Goal: Task Accomplishment & Management: Manage account settings

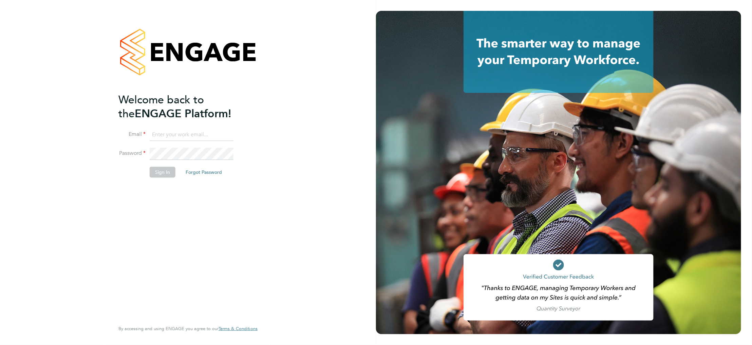
click at [187, 132] on input at bounding box center [192, 135] width 84 height 12
paste input "[EMAIL_ADDRESS][DOMAIN_NAME]"
type input "[EMAIL_ADDRESS][DOMAIN_NAME]"
click at [165, 173] on button "Sign In" at bounding box center [163, 172] width 26 height 11
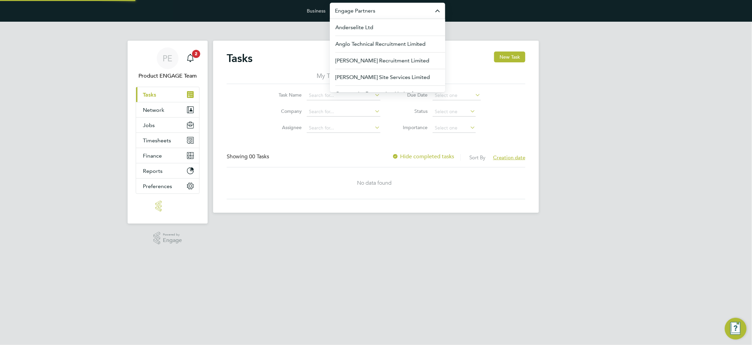
click at [360, 15] on input "Engage Partners" at bounding box center [387, 11] width 115 height 16
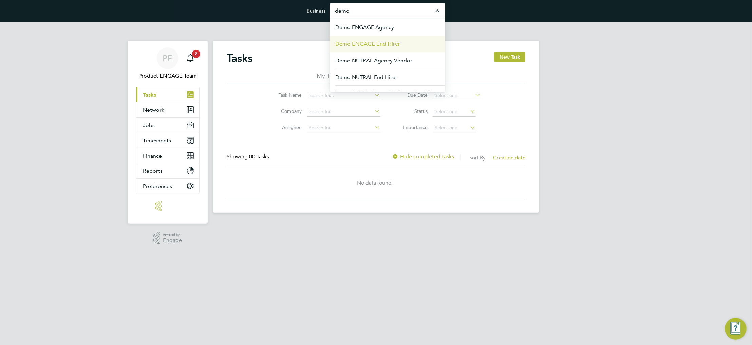
click at [378, 38] on li "Demo ENGAGE End Hirer" at bounding box center [387, 44] width 115 height 17
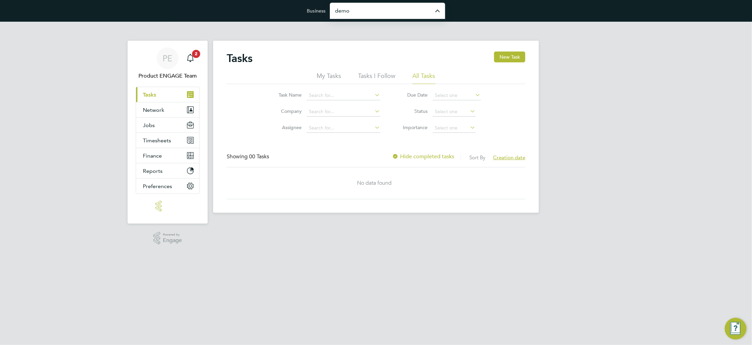
type input "Demo ENGAGE End Hirer"
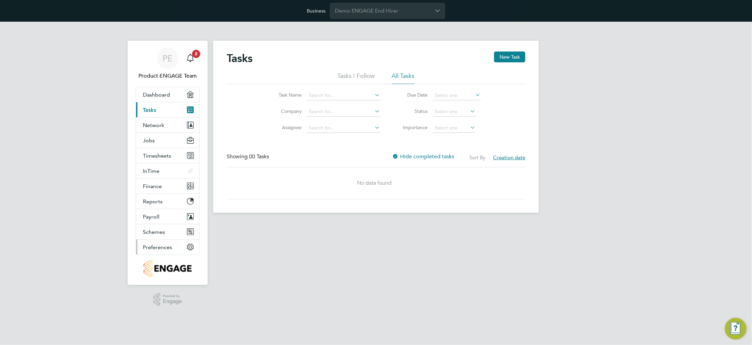
click at [164, 246] on span "Preferences" at bounding box center [157, 247] width 29 height 6
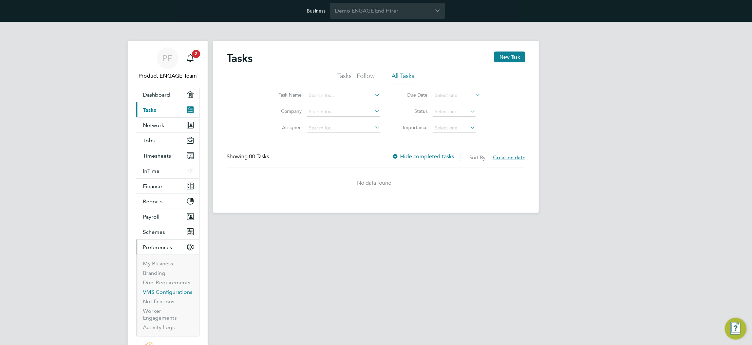
click at [171, 290] on link "VMS Configurations" at bounding box center [168, 292] width 50 height 6
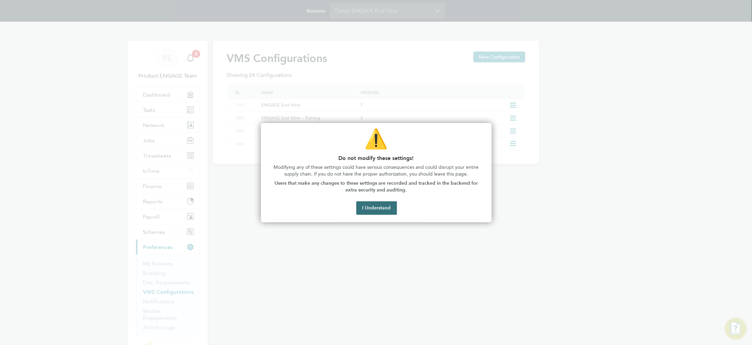
click at [364, 203] on button "I Understand" at bounding box center [376, 209] width 41 height 14
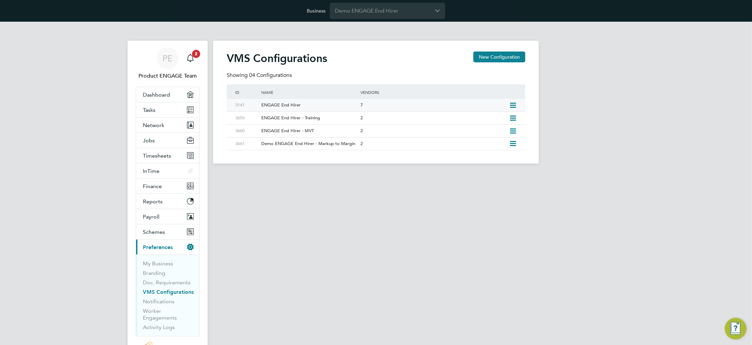
click at [512, 103] on icon at bounding box center [513, 105] width 8 height 5
click at [469, 121] on li "Edit VMS Configuration" at bounding box center [483, 119] width 65 height 9
type input "ENGAGE End Hirer"
type input "Demo ENGAGE End Hirer"
type input "Any Text"
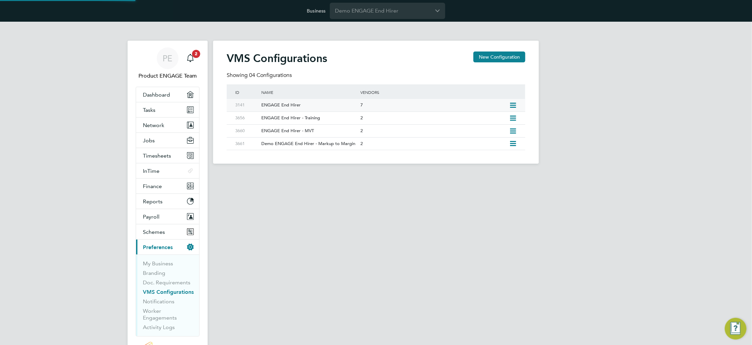
type input "Manually"
type input "No Limits"
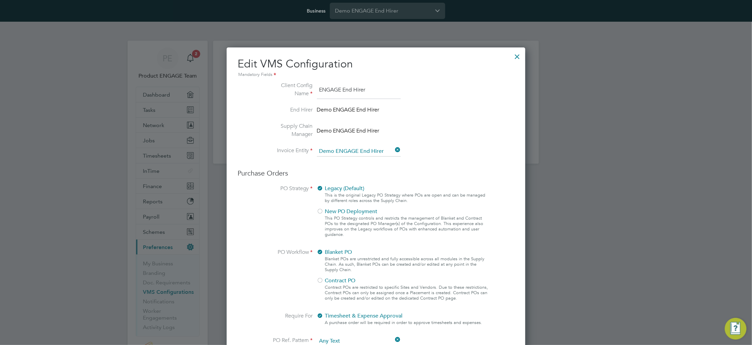
click at [515, 57] on div at bounding box center [517, 55] width 12 height 12
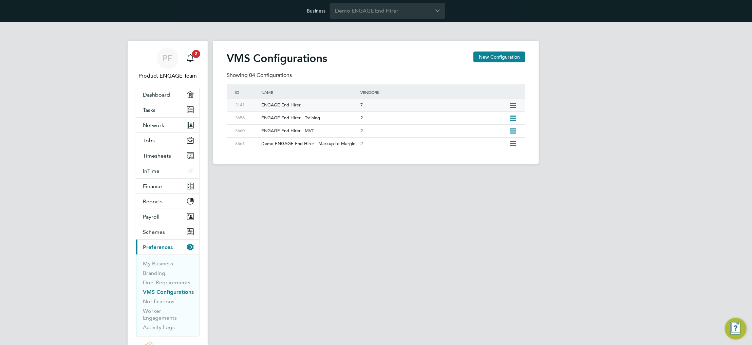
click at [513, 103] on icon at bounding box center [513, 105] width 8 height 5
click at [500, 79] on div "Showing 04 Configurations" at bounding box center [376, 78] width 299 height 13
click at [345, 106] on div "ENGAGE End Hirer" at bounding box center [307, 105] width 102 height 13
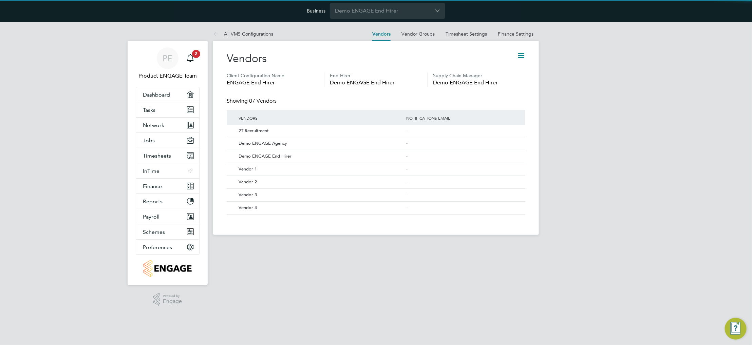
click at [521, 52] on icon at bounding box center [521, 56] width 8 height 8
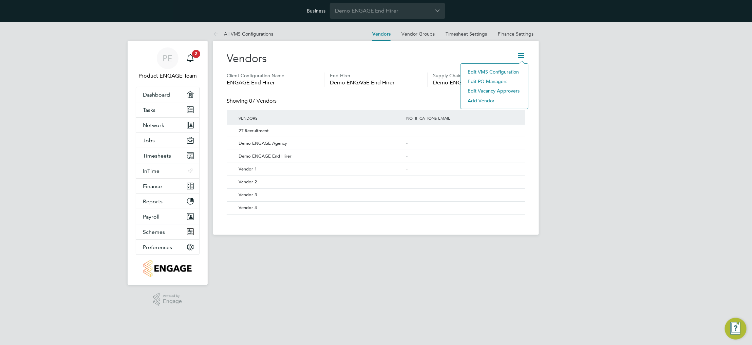
click at [480, 91] on li "Edit Vacancy Approvers" at bounding box center [494, 90] width 60 height 9
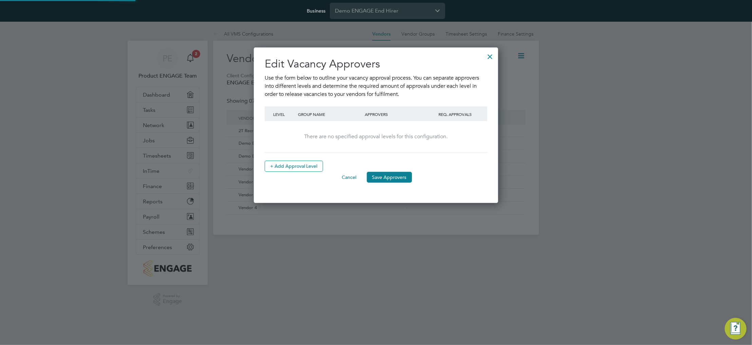
scroll to position [156, 245]
click at [282, 167] on button "+ Add Approval Level" at bounding box center [294, 166] width 58 height 11
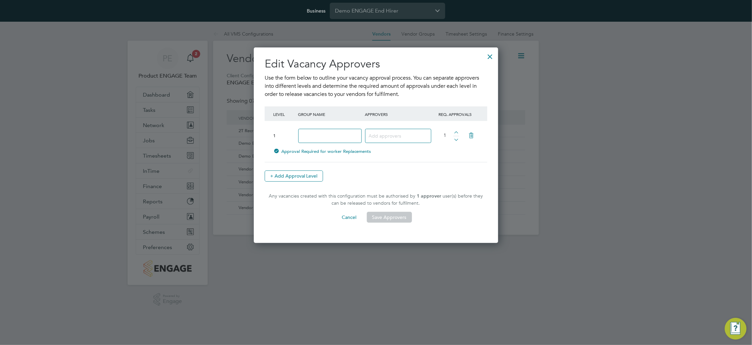
scroll to position [196, 245]
click at [324, 139] on input at bounding box center [329, 136] width 63 height 15
type input "Managers"
click at [418, 130] on div at bounding box center [398, 136] width 66 height 14
click at [417, 132] on input at bounding box center [396, 135] width 54 height 9
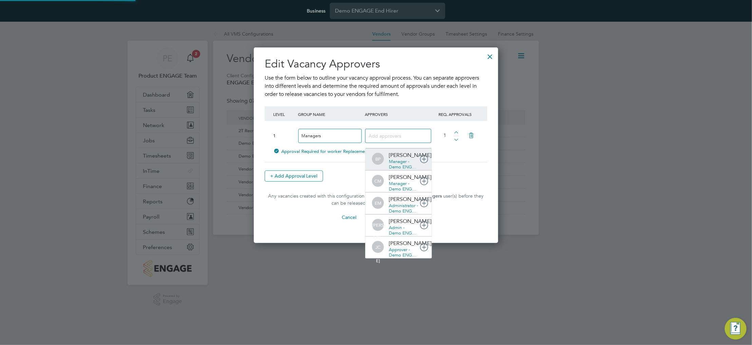
scroll to position [0, 0]
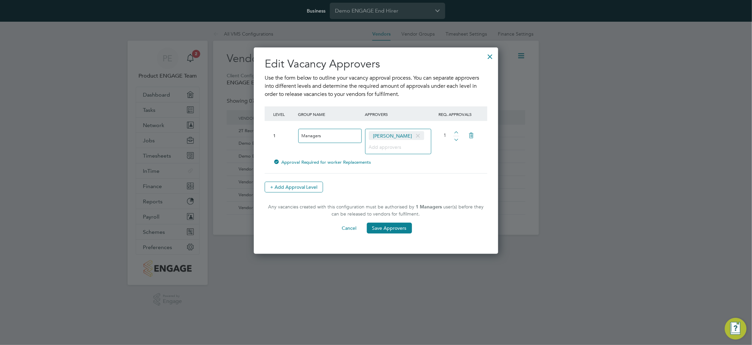
click at [406, 149] on input at bounding box center [396, 146] width 54 height 9
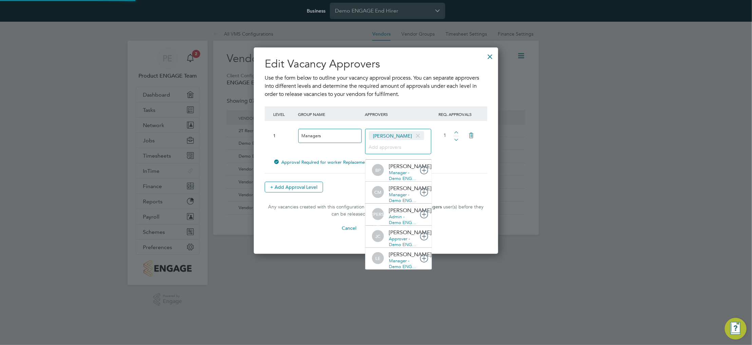
type input "s"
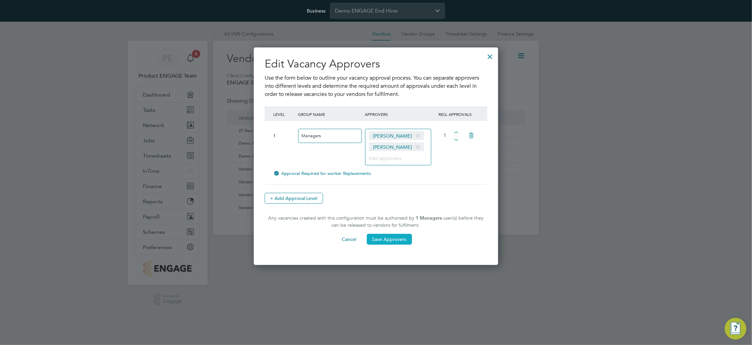
click at [401, 238] on button "Save Approvers" at bounding box center [389, 239] width 45 height 11
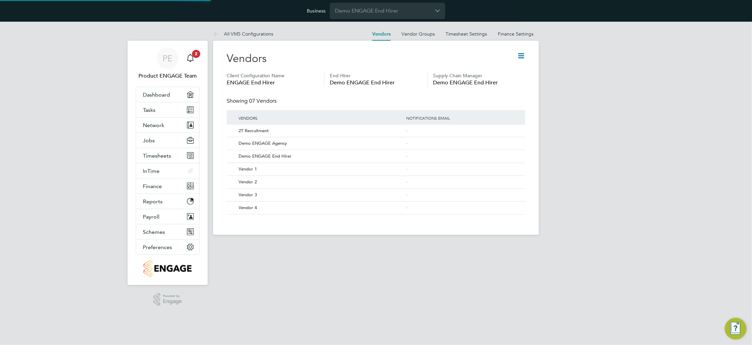
click at [622, 120] on div "PE Product ENGAGE Team Notifications 2 Applications: Dashboard Tasks Network Te…" at bounding box center [376, 134] width 752 height 224
